Goal: Book appointment/travel/reservation

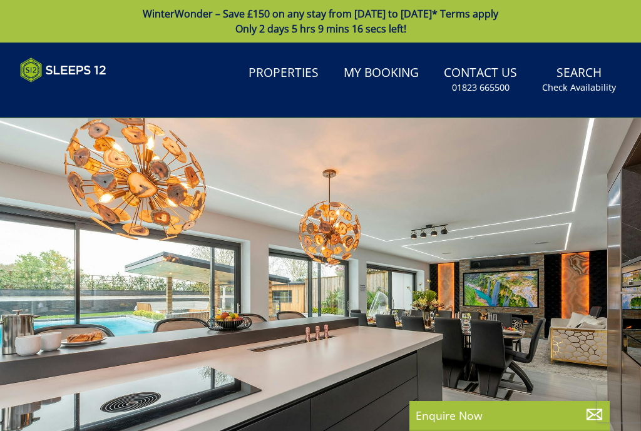
click at [584, 88] on small "Check Availability" at bounding box center [579, 87] width 74 height 13
click at [581, 81] on small "Check Availability" at bounding box center [579, 87] width 74 height 13
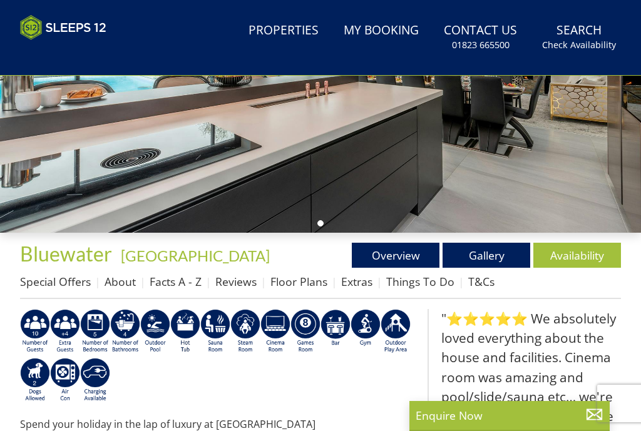
scroll to position [232, 0]
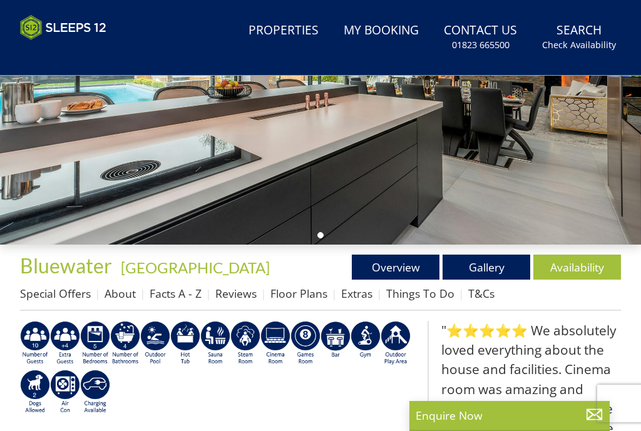
click at [585, 267] on link "Availability" at bounding box center [578, 267] width 88 height 25
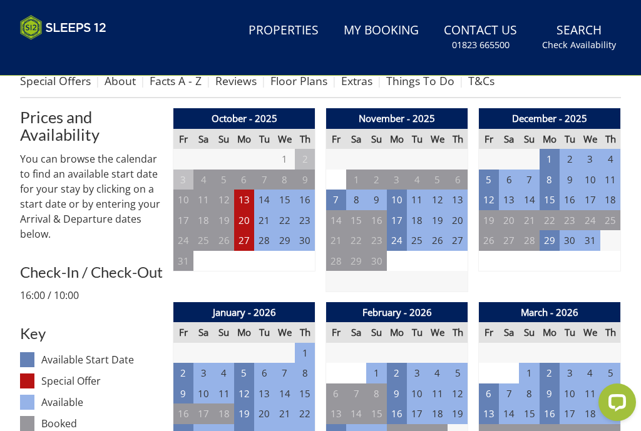
scroll to position [463, 0]
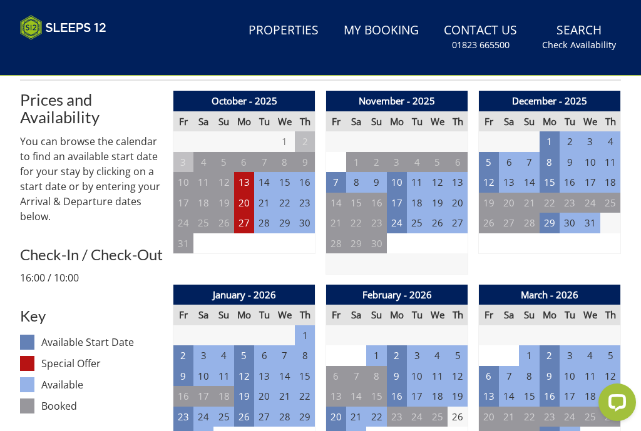
click at [245, 217] on td "27" at bounding box center [244, 223] width 20 height 21
click at [250, 219] on td "27" at bounding box center [244, 223] width 20 height 21
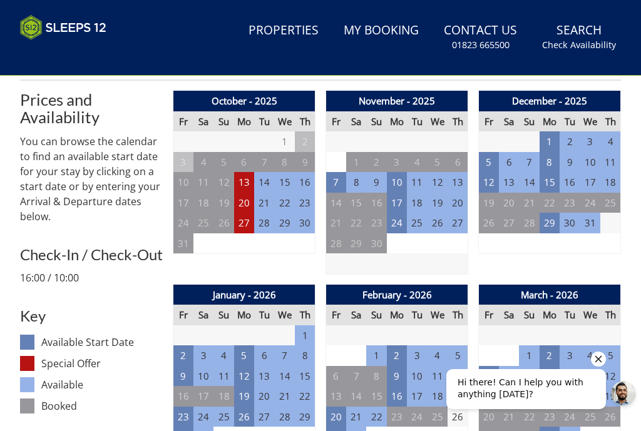
click at [252, 202] on td "20" at bounding box center [244, 203] width 20 height 21
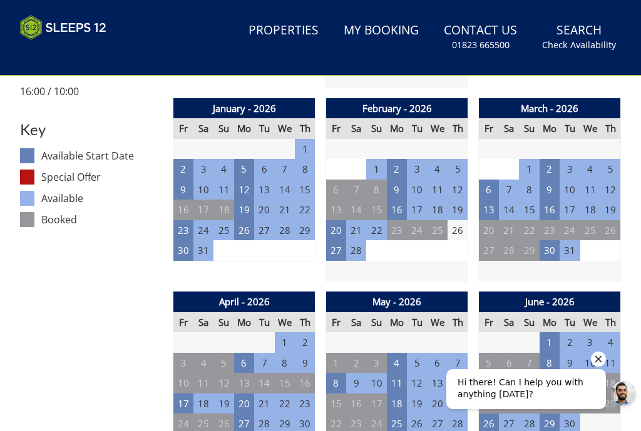
scroll to position [599, 0]
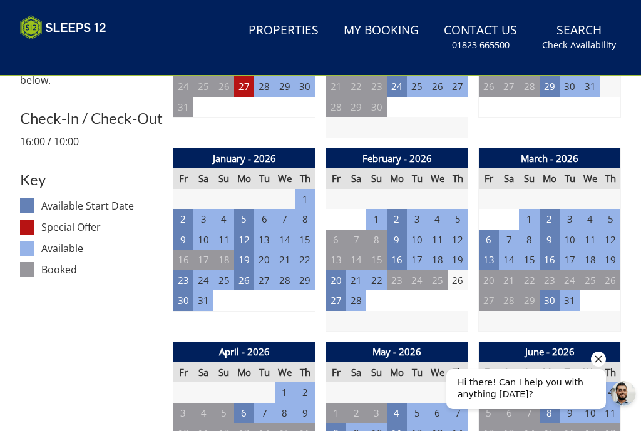
click at [247, 65] on td "20" at bounding box center [244, 66] width 20 height 21
click at [252, 66] on td "20" at bounding box center [244, 66] width 20 height 21
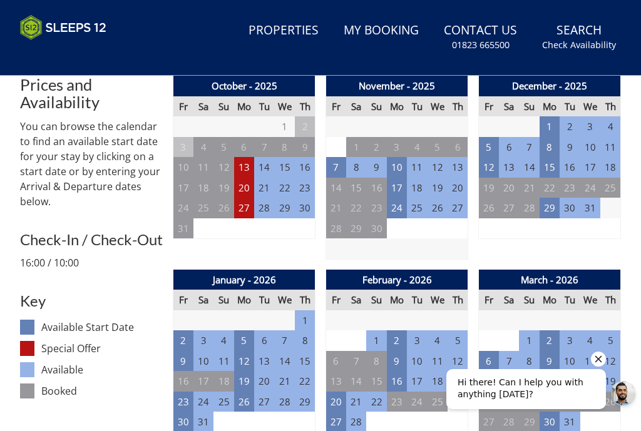
scroll to position [482, 0]
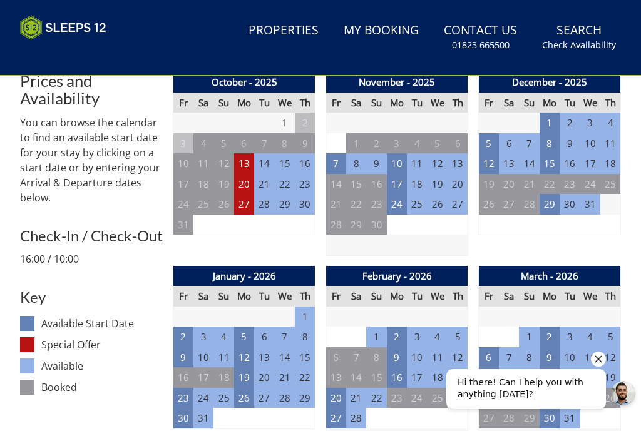
click at [254, 182] on td "20" at bounding box center [244, 184] width 20 height 21
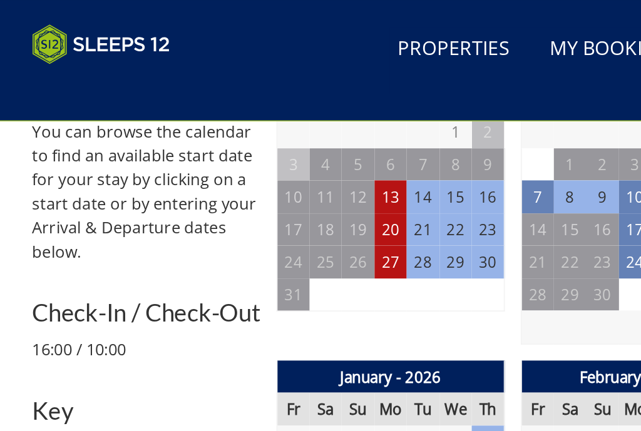
scroll to position [477, 0]
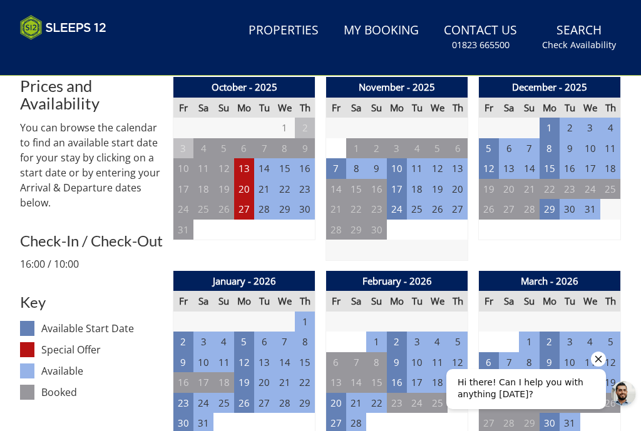
click at [241, 51] on link "Reviews" at bounding box center [235, 49] width 41 height 15
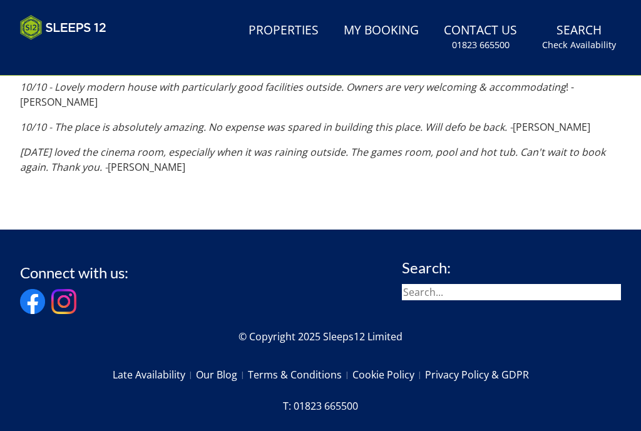
scroll to position [1617, 0]
